Goal: Navigation & Orientation: Find specific page/section

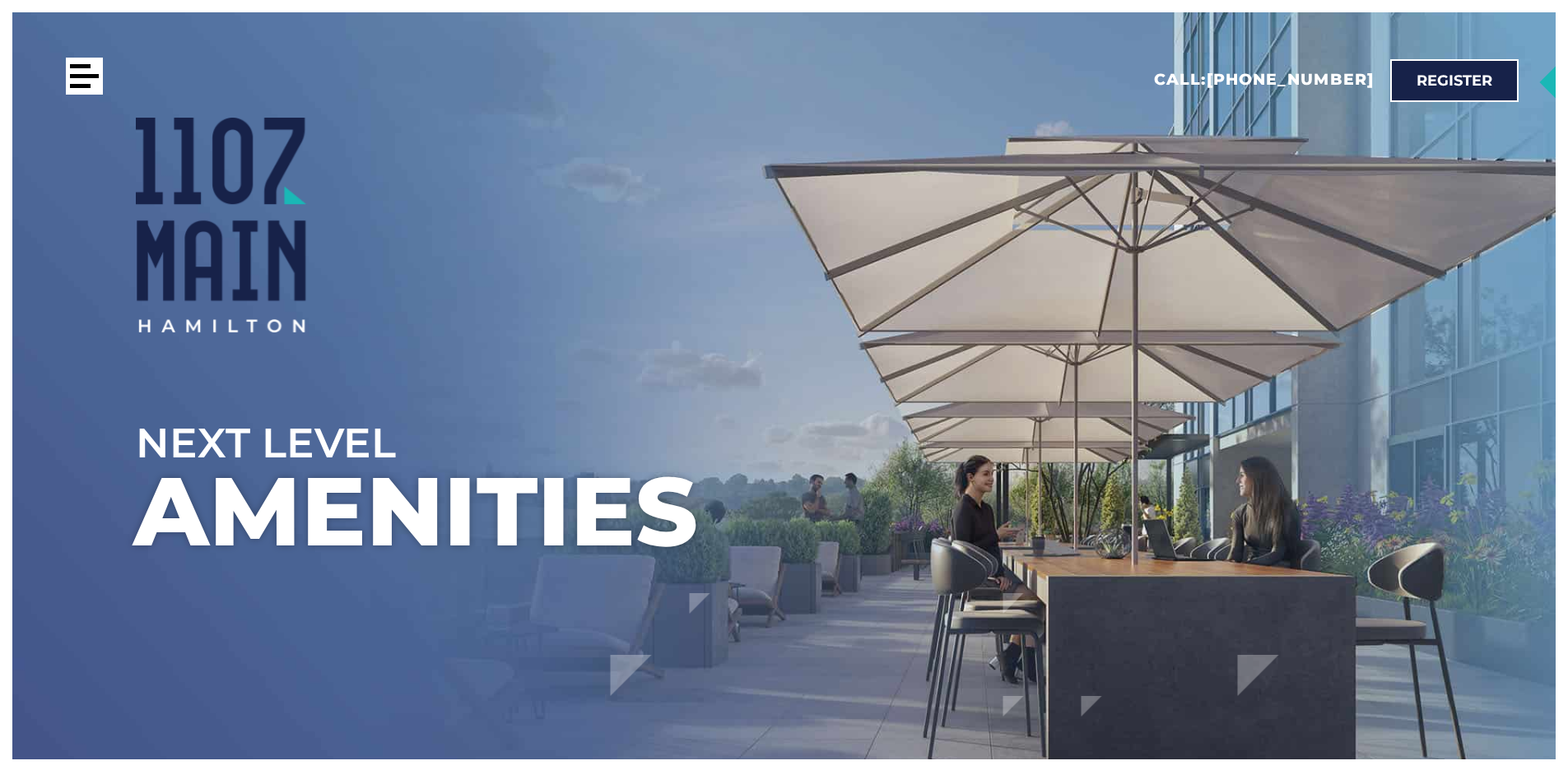
click at [83, 79] on div at bounding box center [84, 76] width 37 height 37
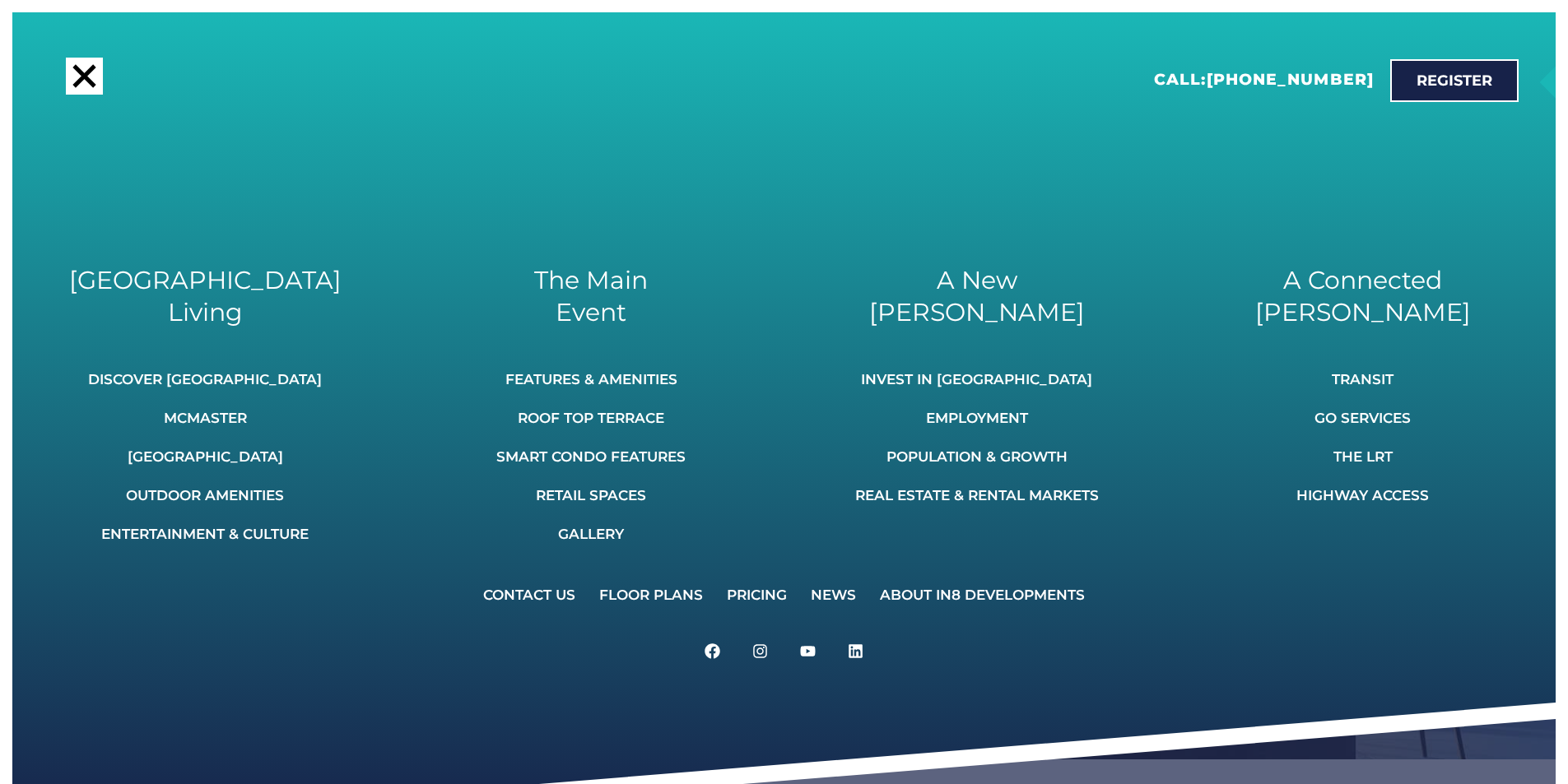
click at [84, 78] on div at bounding box center [83, 76] width 23 height 23
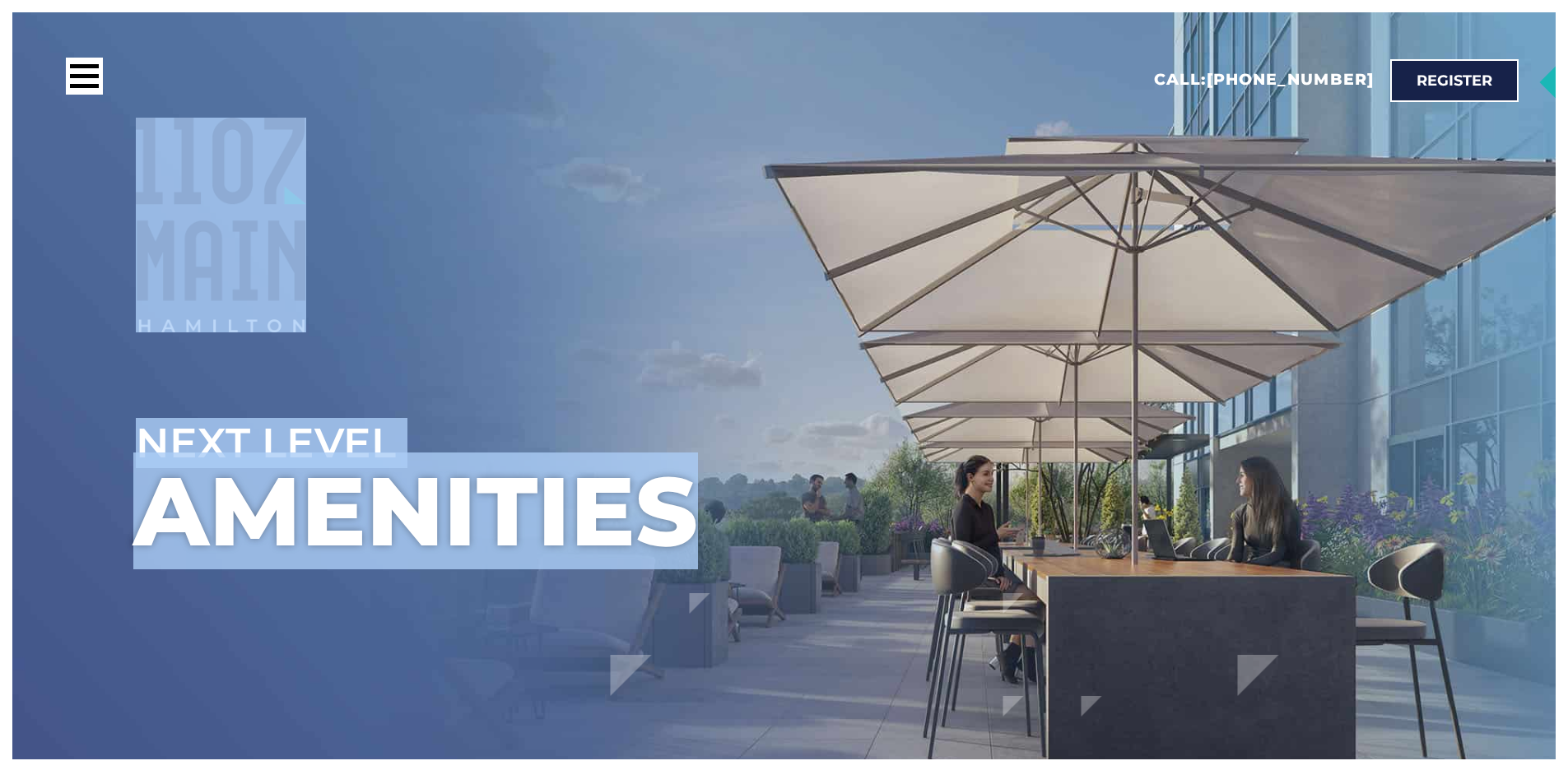
drag, startPoint x: 133, startPoint y: 165, endPoint x: 148, endPoint y: 169, distance: 15.5
click at [147, 241] on div "Next Level Amenities" at bounding box center [845, 406] width 1420 height 331
click at [201, 198] on img at bounding box center [221, 226] width 170 height 216
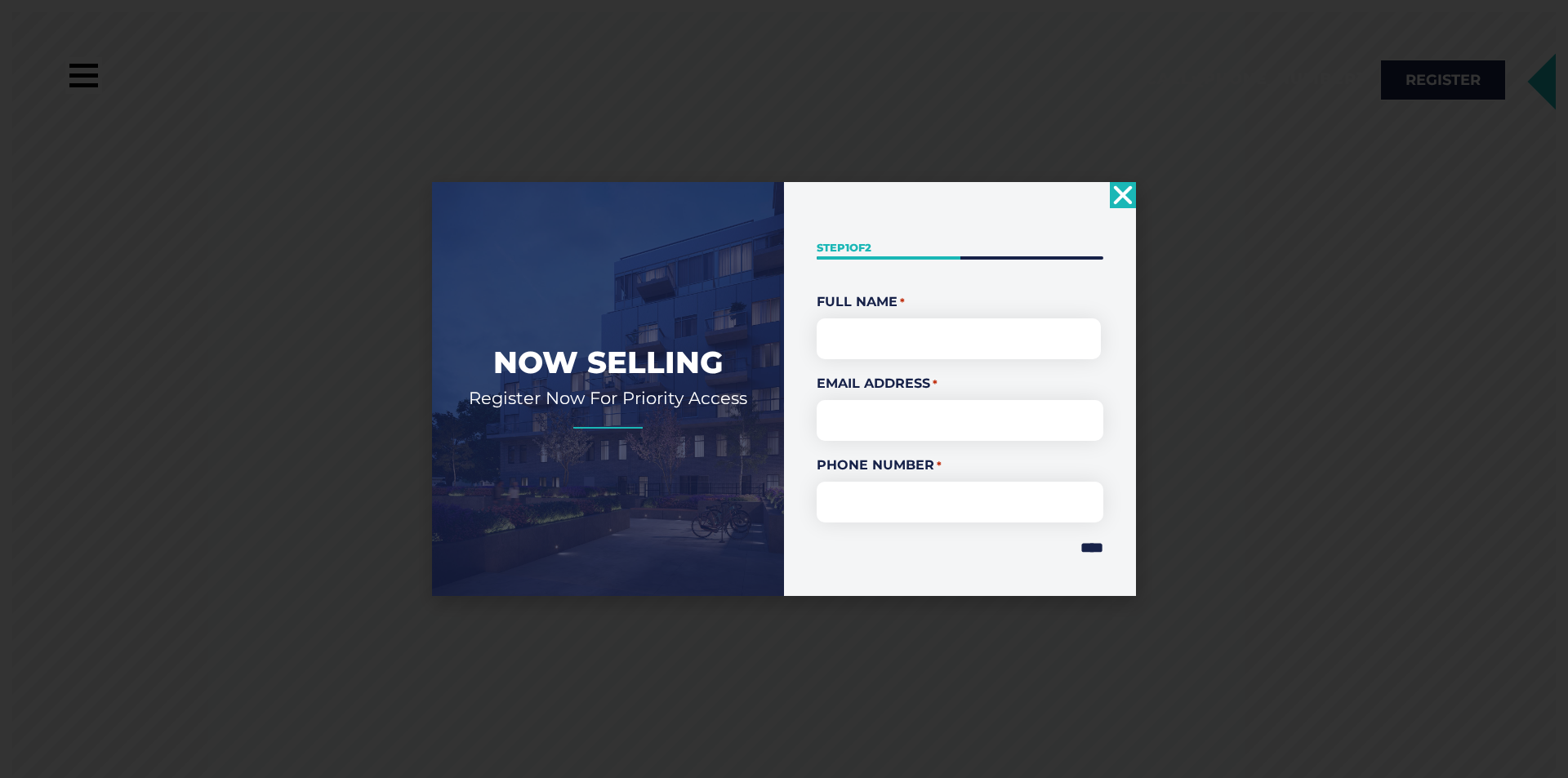
click at [1119, 186] on icon "Close" at bounding box center [1123, 195] width 26 height 26
